Goal: Task Accomplishment & Management: Manage account settings

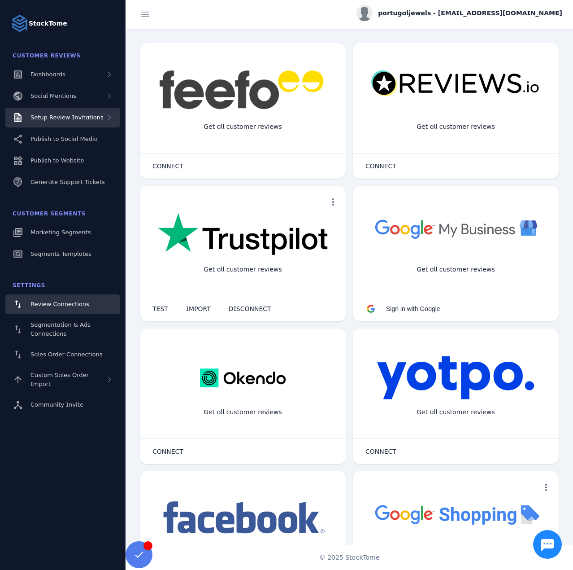
click at [65, 110] on div "Setup Review Invitations" at bounding box center [62, 118] width 115 height 20
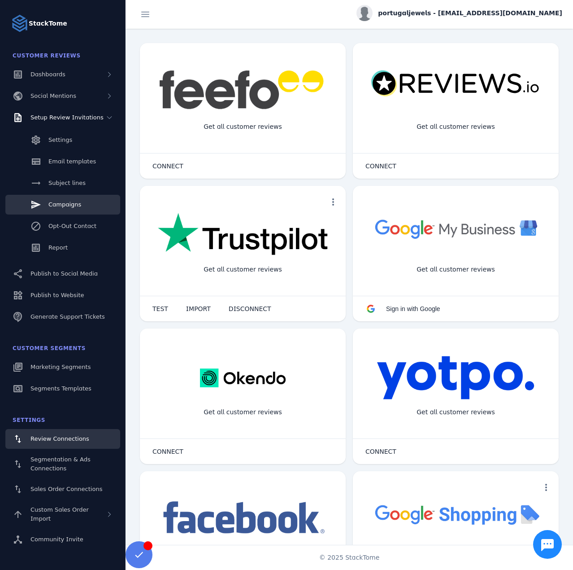
click at [65, 197] on link "Campaigns" at bounding box center [62, 205] width 115 height 20
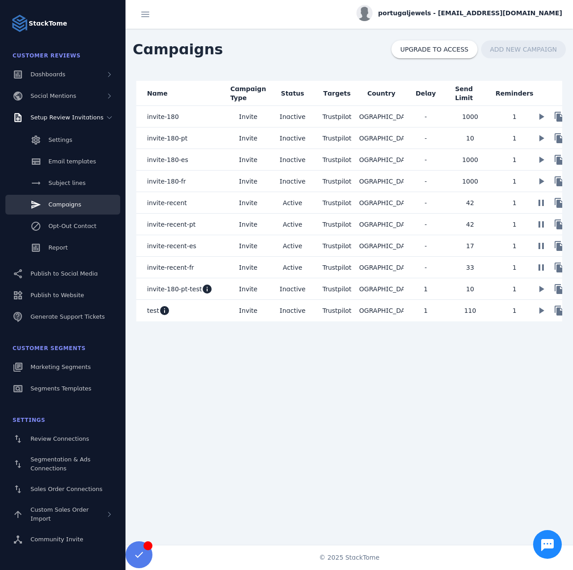
click at [190, 313] on mat-cell "test info" at bounding box center [181, 311] width 90 height 22
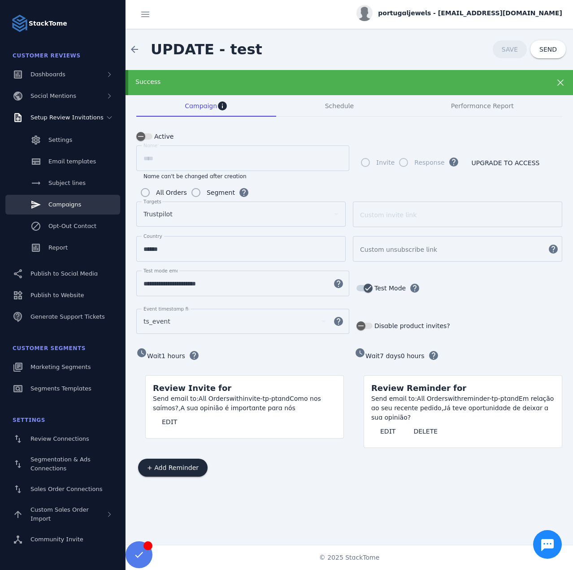
click at [309, 44] on div "arrow_back UPDATE - test SAVE SEND" at bounding box center [350, 49] width 448 height 41
click at [304, 81] on div "Success" at bounding box center [328, 81] width 387 height 9
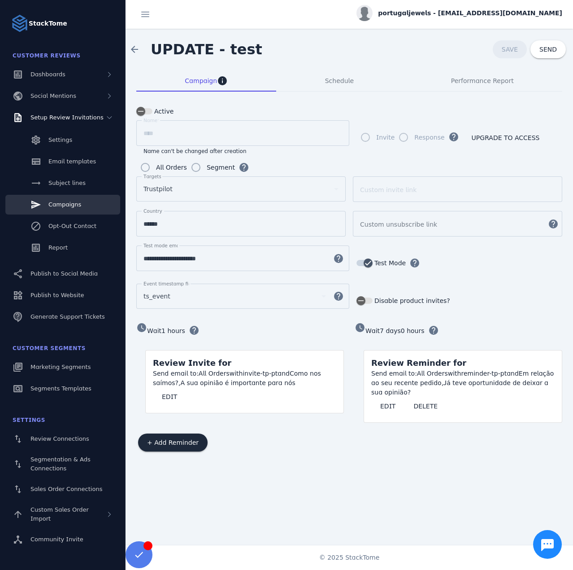
click at [467, 17] on span "portugaljewels - cs_portugaljewels@stacktome.com" at bounding box center [470, 13] width 184 height 9
click at [526, 83] on span "Sign out" at bounding box center [534, 86] width 26 height 11
